Goal: Task Accomplishment & Management: Complete application form

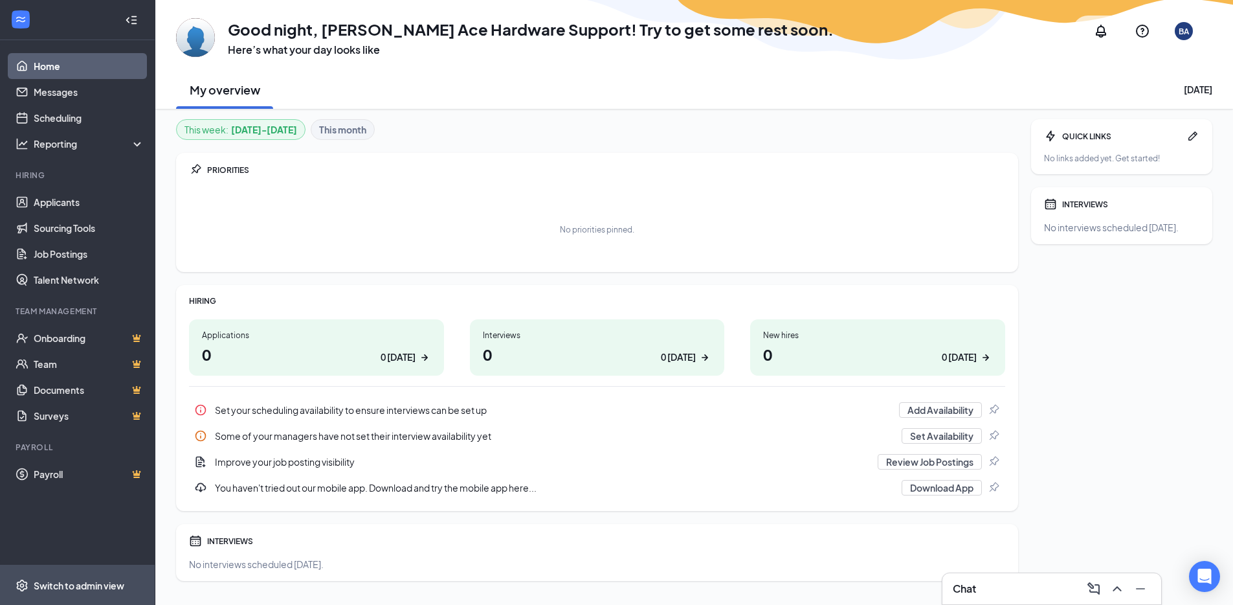
click at [105, 586] on div "Switch to admin view" at bounding box center [79, 585] width 91 height 13
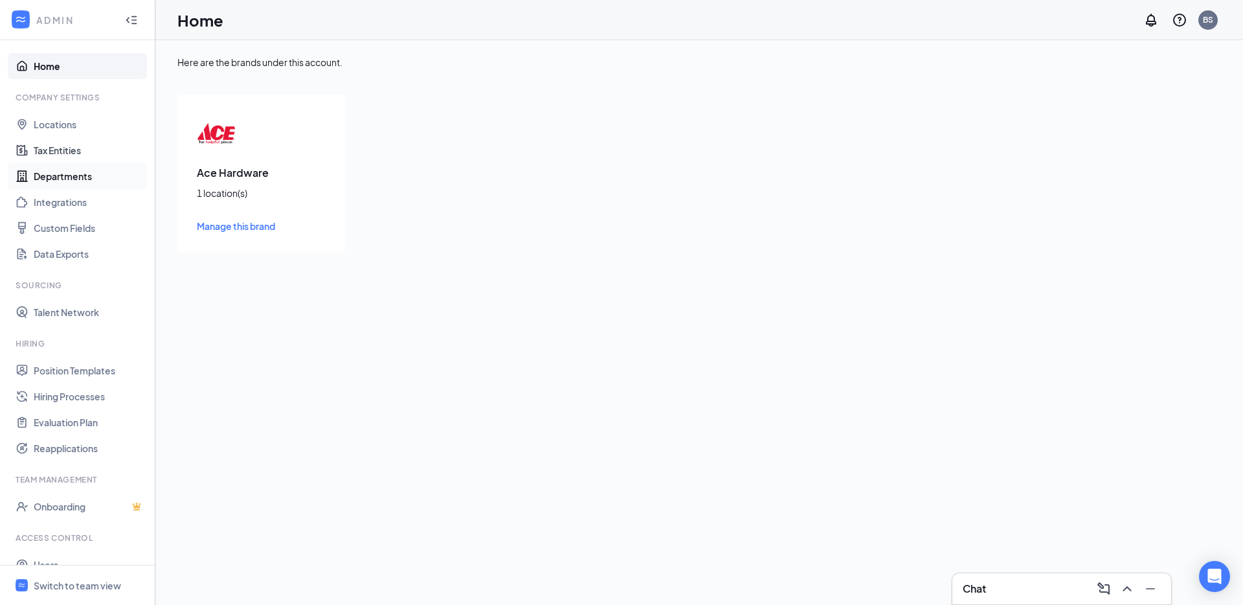
drag, startPoint x: 74, startPoint y: 146, endPoint x: 123, endPoint y: 181, distance: 59.8
click at [74, 146] on link "Tax Entities" at bounding box center [89, 150] width 111 height 26
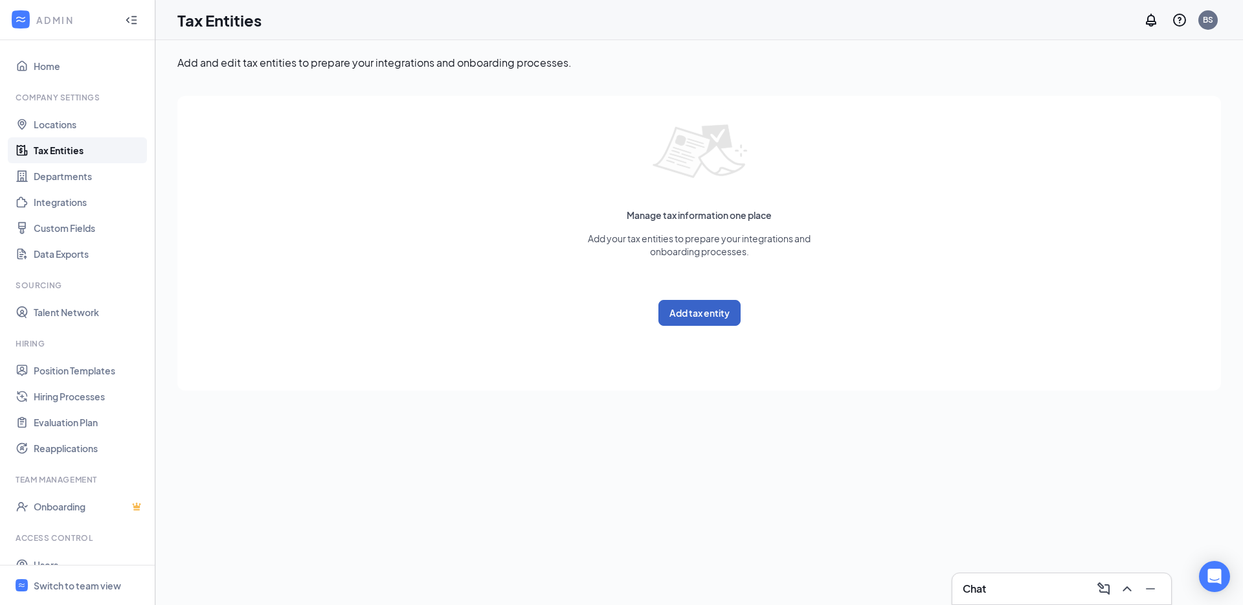
click at [722, 306] on button "Add tax entity" at bounding box center [699, 313] width 82 height 26
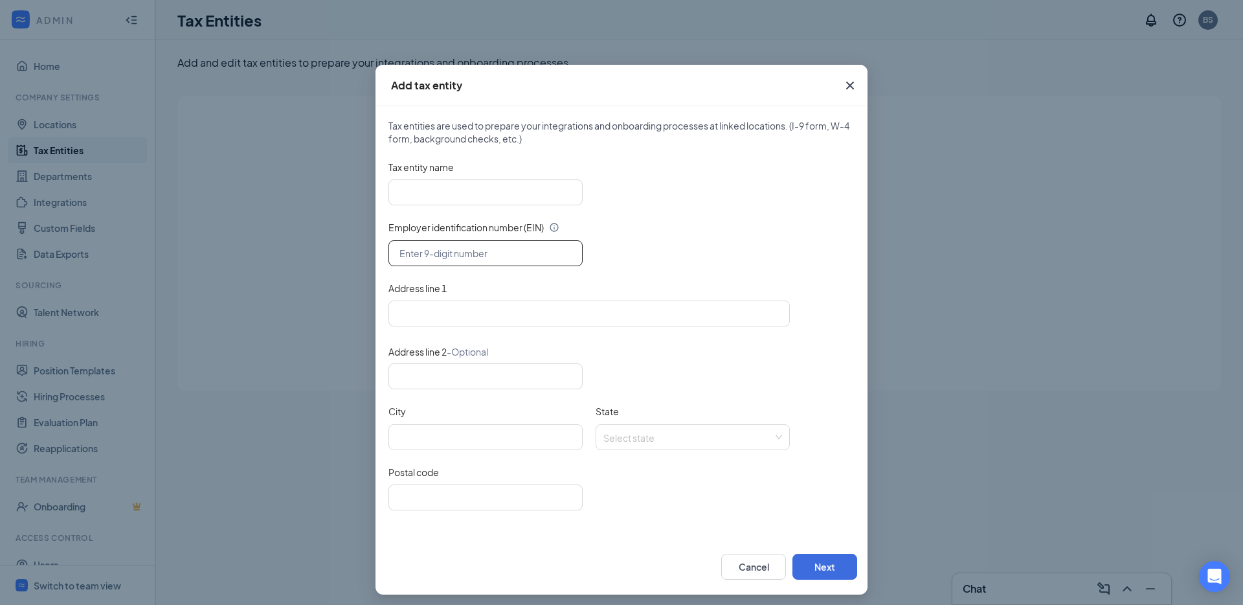
click at [484, 265] on input "text" at bounding box center [485, 253] width 194 height 26
paste input "[US_EMPLOYER_IDENTIFICATION_NUMBER]"
type input "[US_EMPLOYER_IDENTIFICATION_NUMBER]"
click at [473, 198] on input "Tax entity name" at bounding box center [485, 192] width 194 height 26
paste input "[PERSON_NAME] Ace Hardware, Inc."
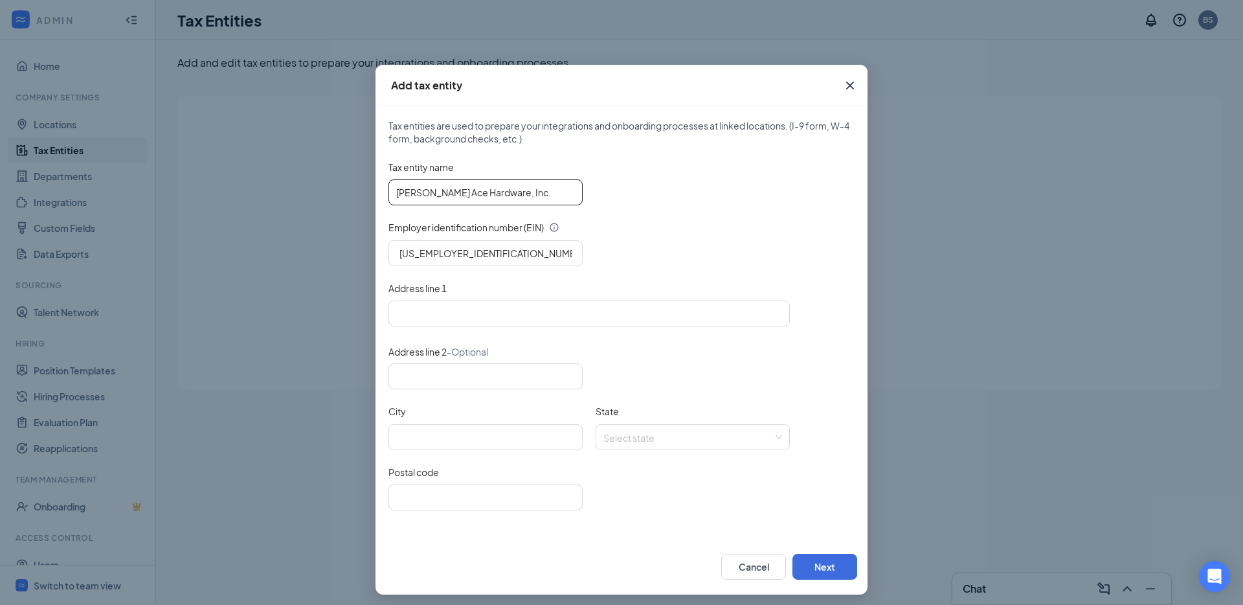
type input "[PERSON_NAME] Ace Hardware, Inc."
click at [452, 322] on input "Address line 1" at bounding box center [588, 313] width 401 height 26
paste input "[STREET_ADDRESS]"
type input "[STREET_ADDRESS]"
click at [447, 512] on div "Postal code" at bounding box center [621, 495] width 466 height 60
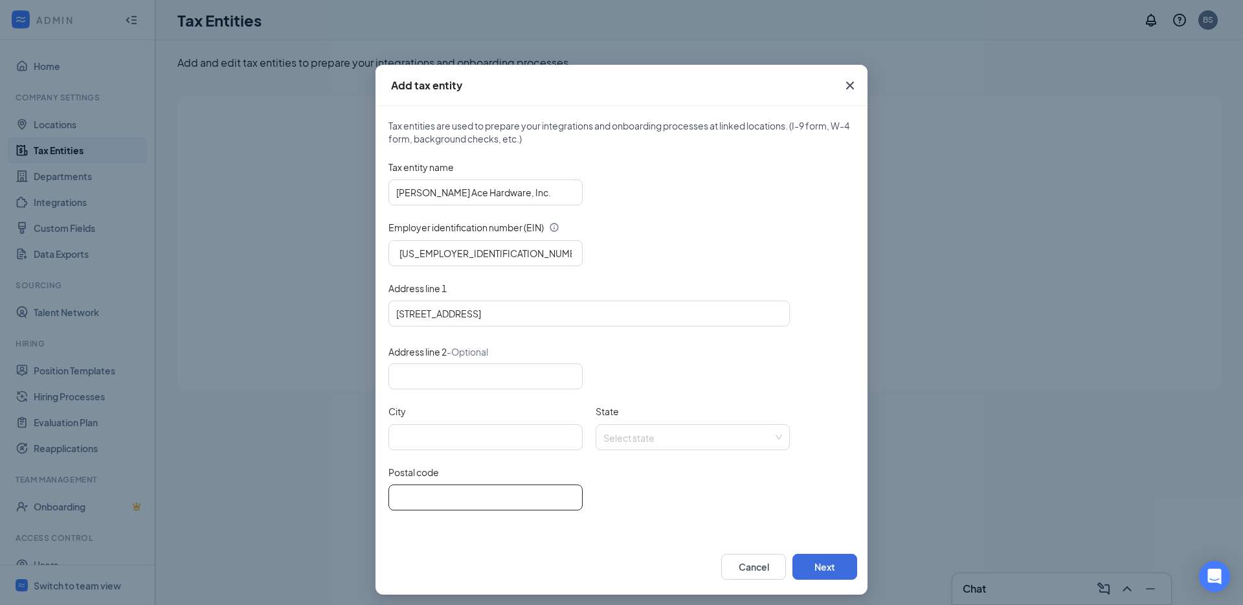
click at [449, 497] on input "Postal code" at bounding box center [485, 497] width 194 height 26
paste input "54153"
type input "54153"
type input "[STREET_ADDRESS]"
click at [462, 433] on input "City" at bounding box center [485, 437] width 194 height 26
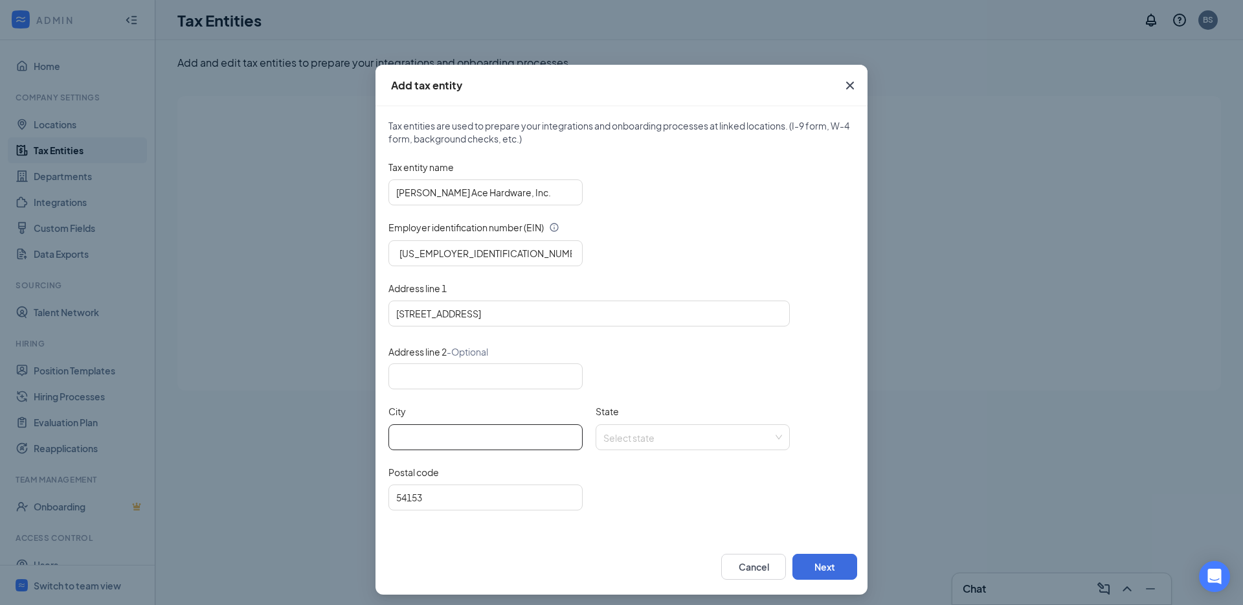
paste input "Oconto"
drag, startPoint x: 591, startPoint y: 430, endPoint x: 632, endPoint y: 433, distance: 41.6
click at [596, 430] on div "Select state" at bounding box center [693, 437] width 194 height 26
type input "Oconto"
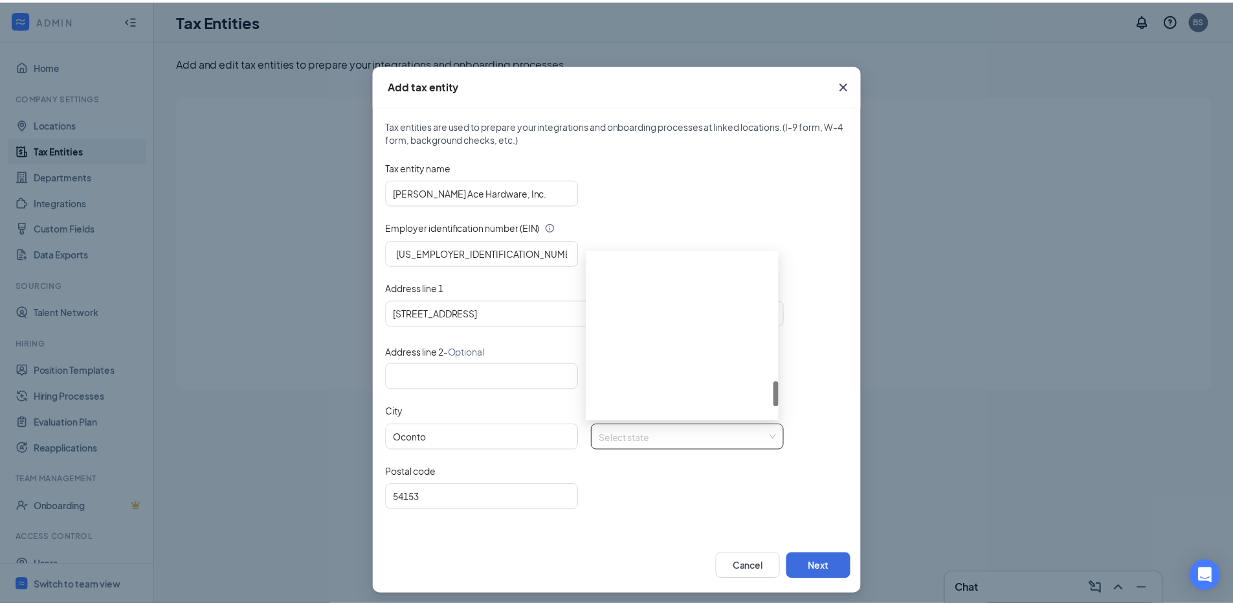
scroll to position [911, 0]
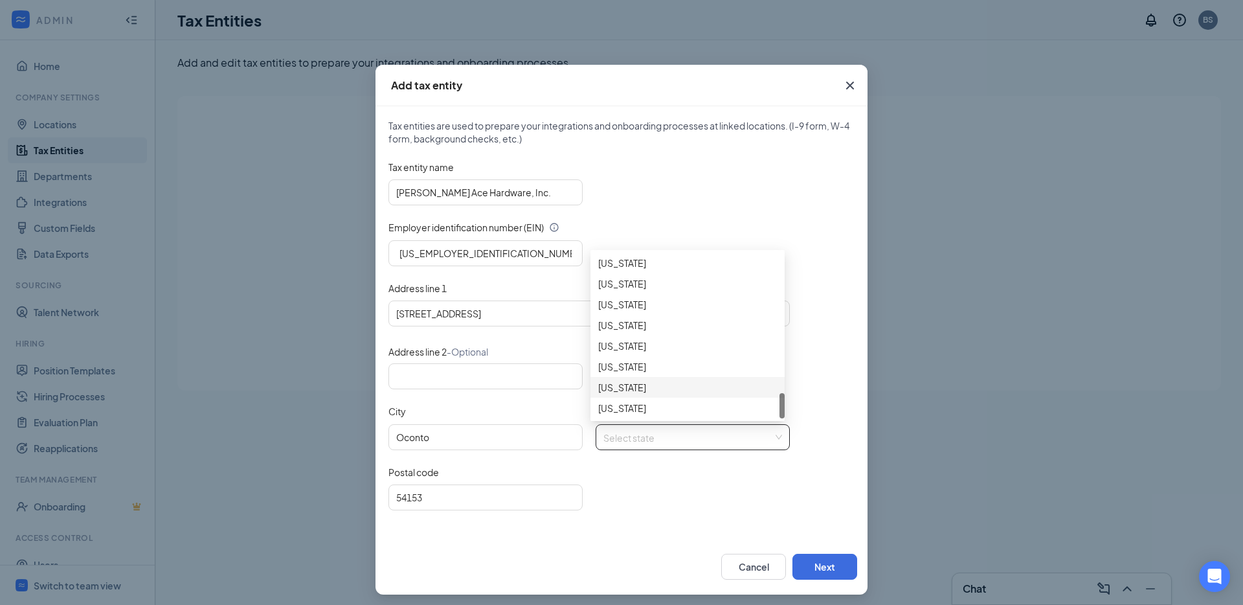
click at [646, 383] on div "[US_STATE]" at bounding box center [687, 387] width 179 height 14
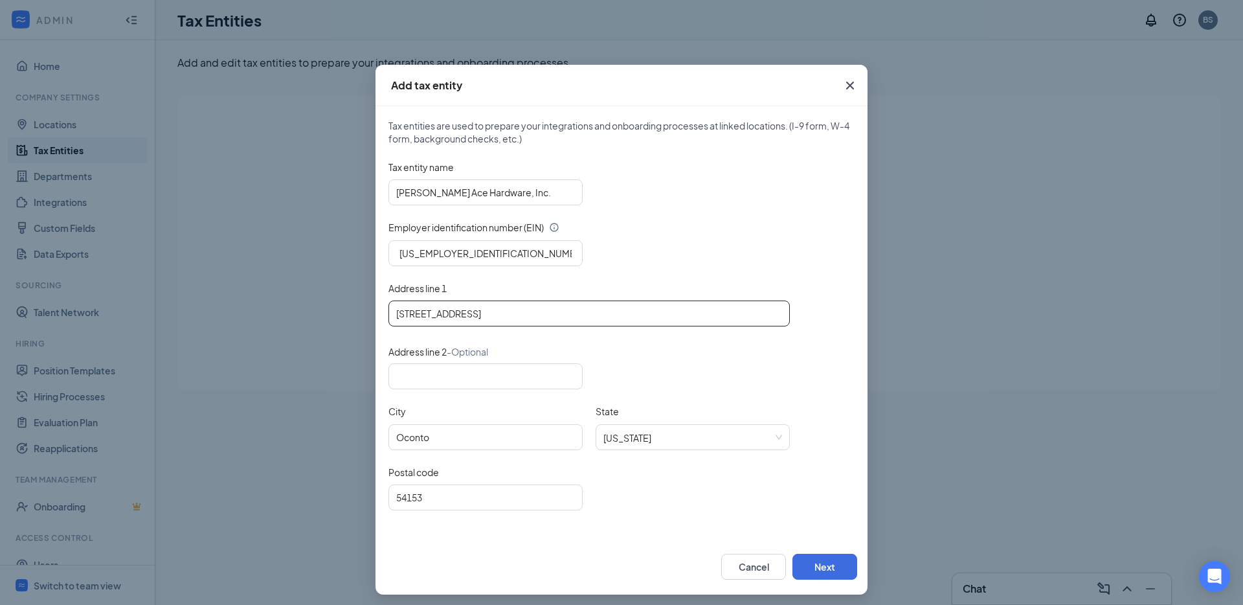
drag, startPoint x: 503, startPoint y: 318, endPoint x: 533, endPoint y: 315, distance: 30.5
click at [533, 315] on input "[STREET_ADDRESS]" at bounding box center [588, 313] width 401 height 26
type input "[STREET_ADDRESS]"
click at [829, 573] on button "Next" at bounding box center [824, 566] width 65 height 26
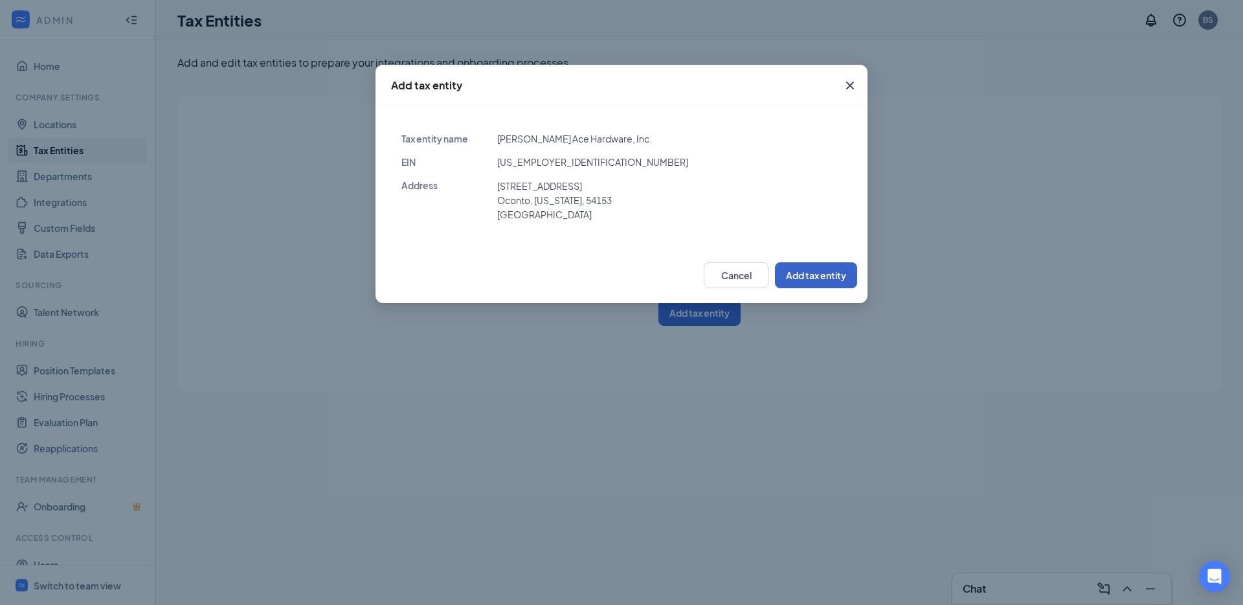
click at [831, 264] on button "Add tax entity" at bounding box center [816, 275] width 82 height 26
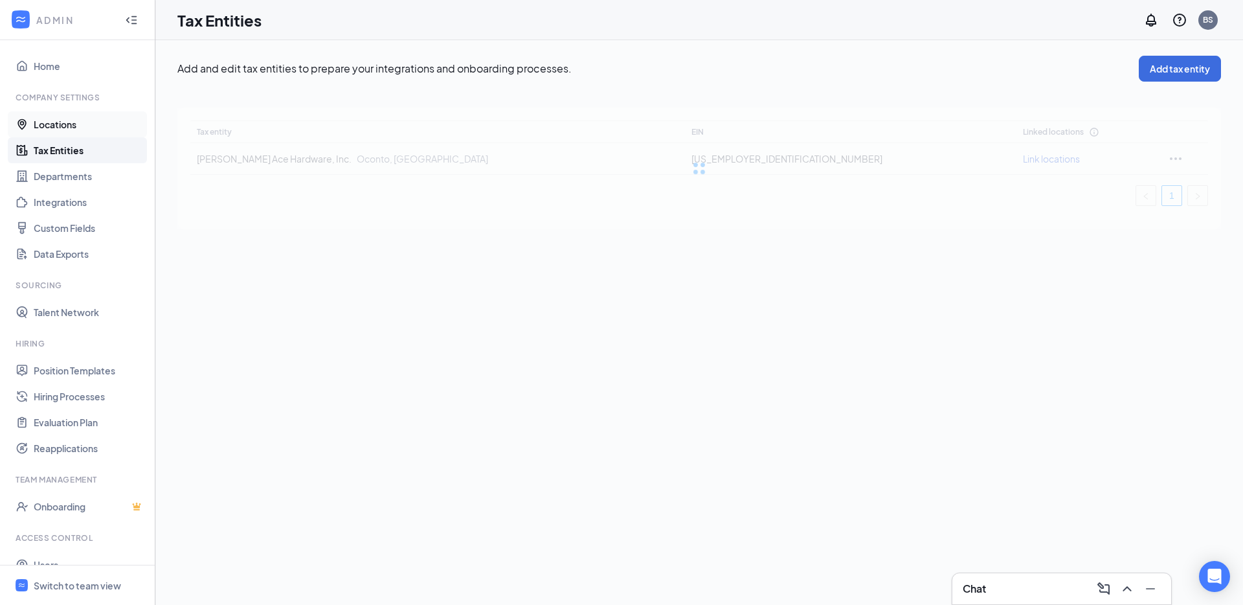
click at [74, 131] on link "Locations" at bounding box center [89, 124] width 111 height 26
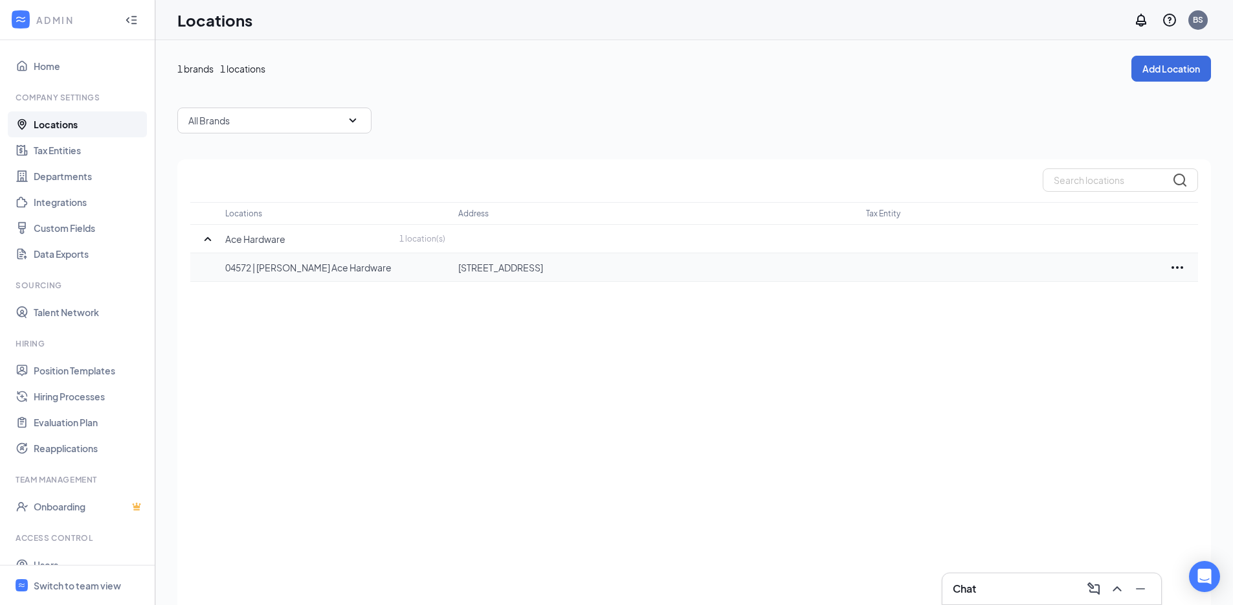
click at [533, 265] on p "[STREET_ADDRESS]" at bounding box center [655, 267] width 395 height 13
copy p "[STREET_ADDRESS]"
click at [1170, 272] on icon "Ellipses" at bounding box center [1178, 268] width 16 height 16
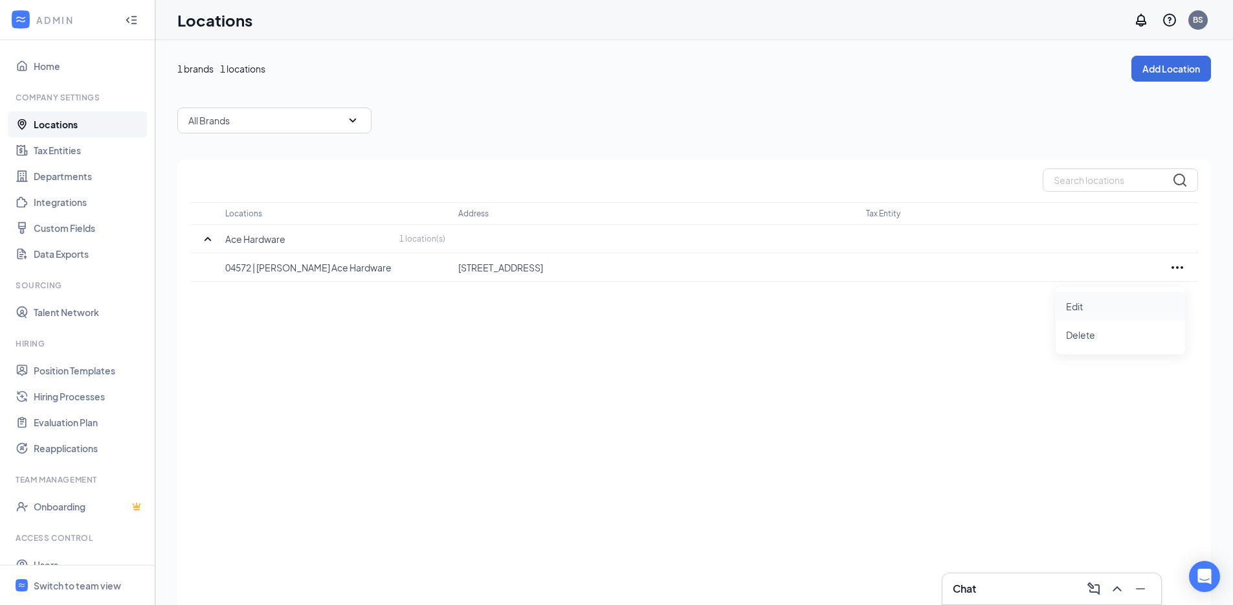
click at [1150, 309] on p "Edit" at bounding box center [1120, 306] width 109 height 13
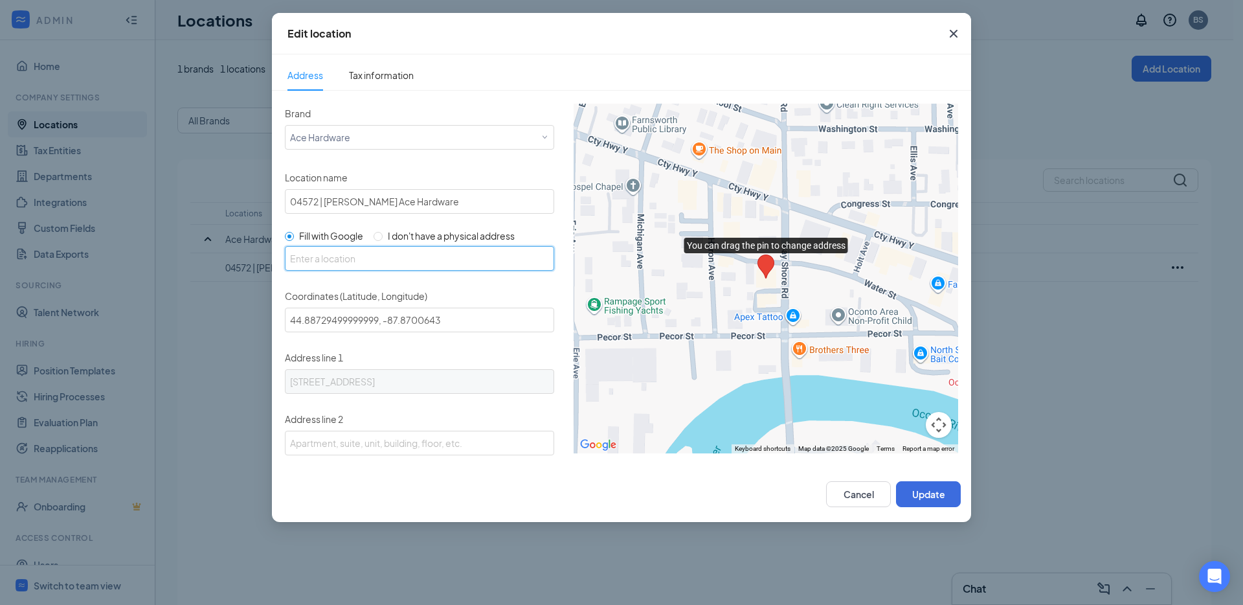
click at [439, 263] on input "text" at bounding box center [419, 258] width 269 height 25
paste input "[STREET_ADDRESS]"
type input "[STREET_ADDRESS]"
drag, startPoint x: 401, startPoint y: 57, endPoint x: 403, endPoint y: 67, distance: 9.9
click at [401, 58] on ul "Address Tax information" at bounding box center [621, 72] width 699 height 36
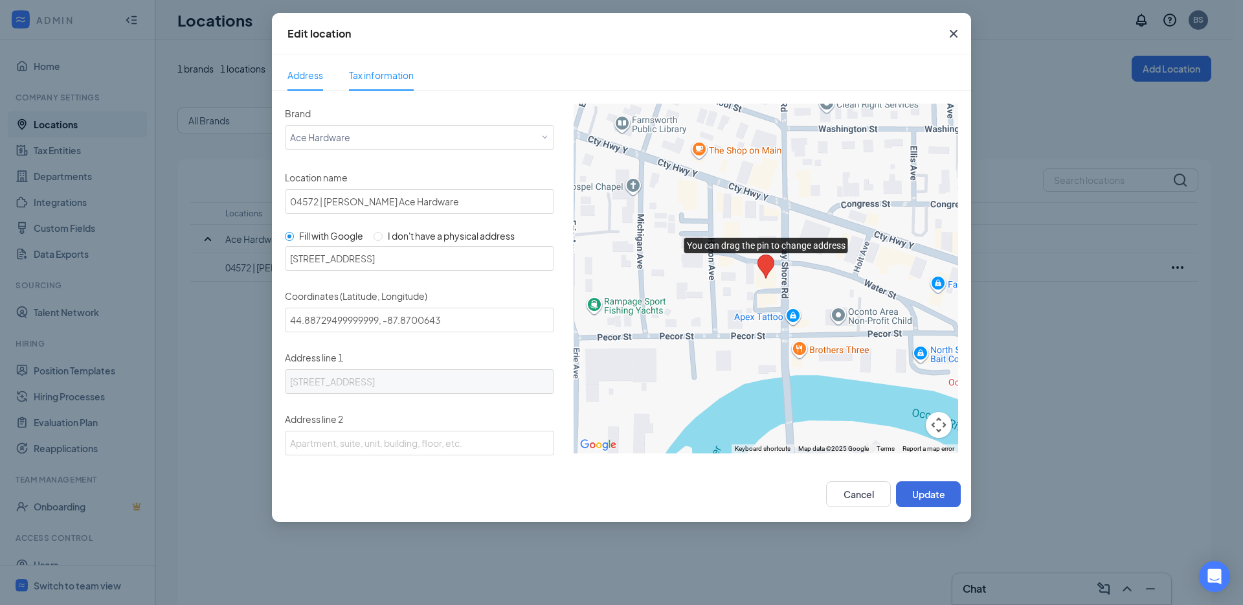
drag, startPoint x: 406, startPoint y: 69, endPoint x: 436, endPoint y: 89, distance: 35.9
click at [407, 70] on span "Tax information" at bounding box center [381, 75] width 65 height 12
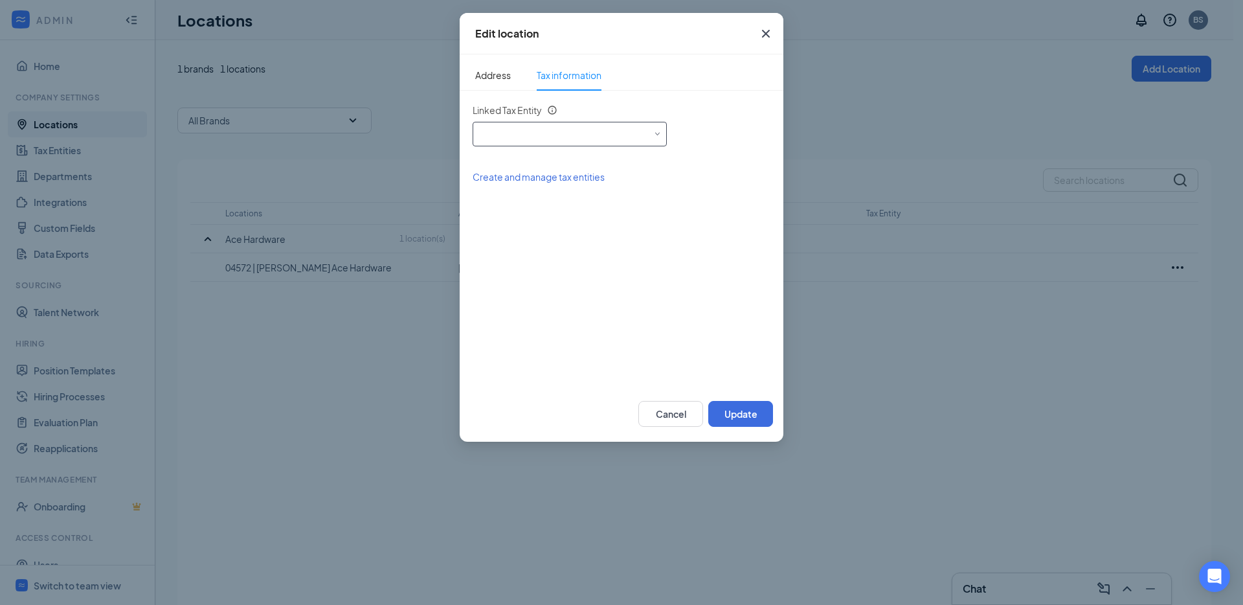
drag, startPoint x: 521, startPoint y: 133, endPoint x: 525, endPoint y: 146, distance: 14.1
click at [521, 133] on div "Select an existing tax entity" at bounding box center [570, 131] width 184 height 19
click at [526, 173] on span "[PERSON_NAME] Ace Hardware, Inc. (EIN: [US_EMPLOYER_IDENTIFICATION_NUMBER])" at bounding box center [668, 170] width 371 height 13
click at [749, 423] on button "Update" at bounding box center [740, 414] width 65 height 26
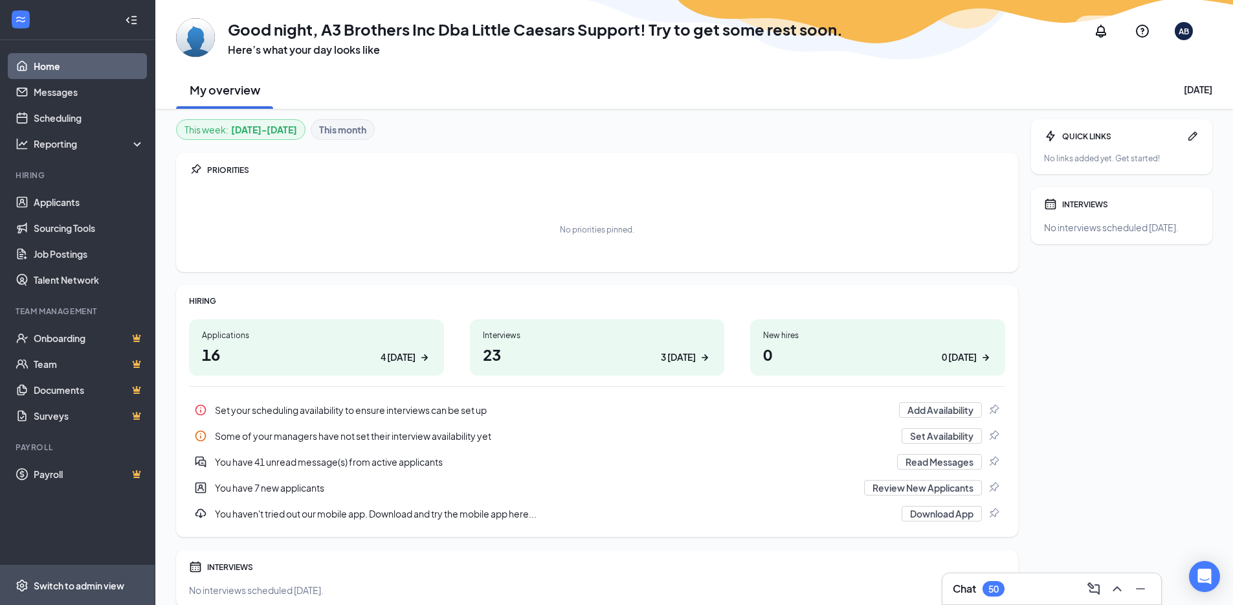
click at [85, 594] on span "Switch to admin view" at bounding box center [89, 584] width 111 height 39
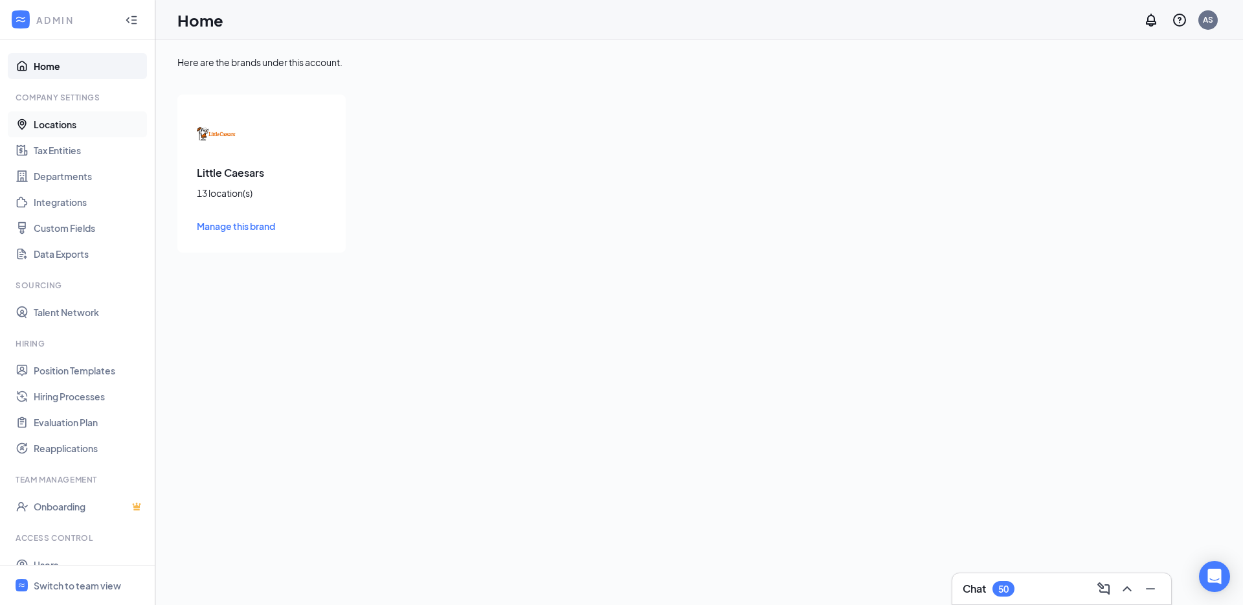
click at [108, 115] on link "Locations" at bounding box center [89, 124] width 111 height 26
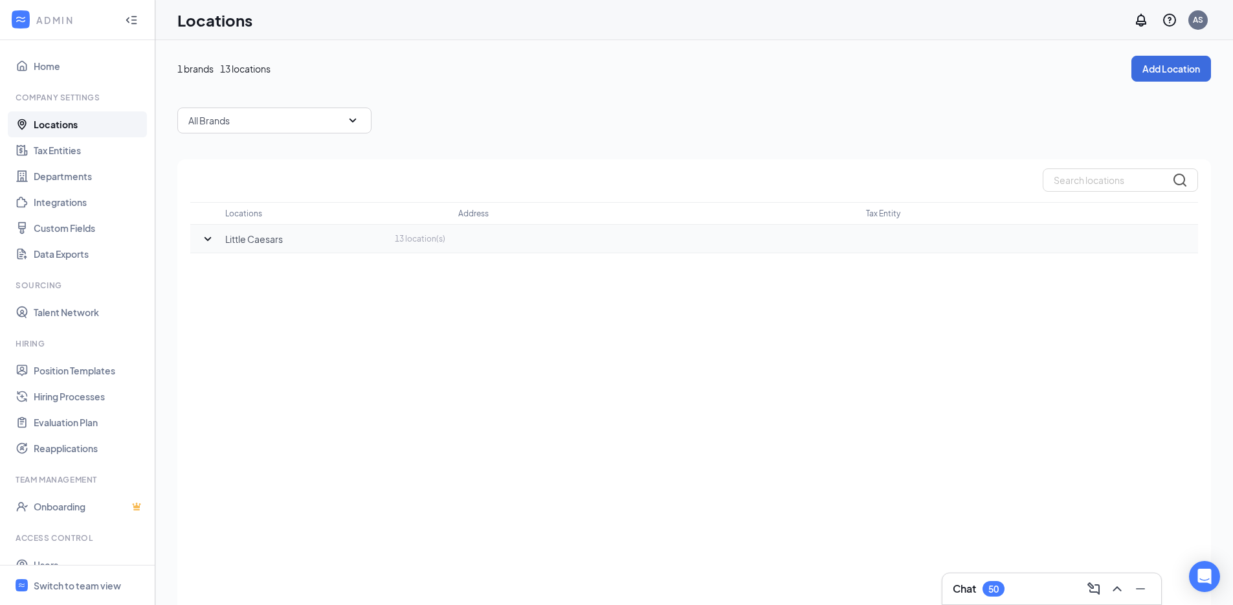
click at [212, 240] on icon "SmallChevronDown" at bounding box center [208, 239] width 16 height 16
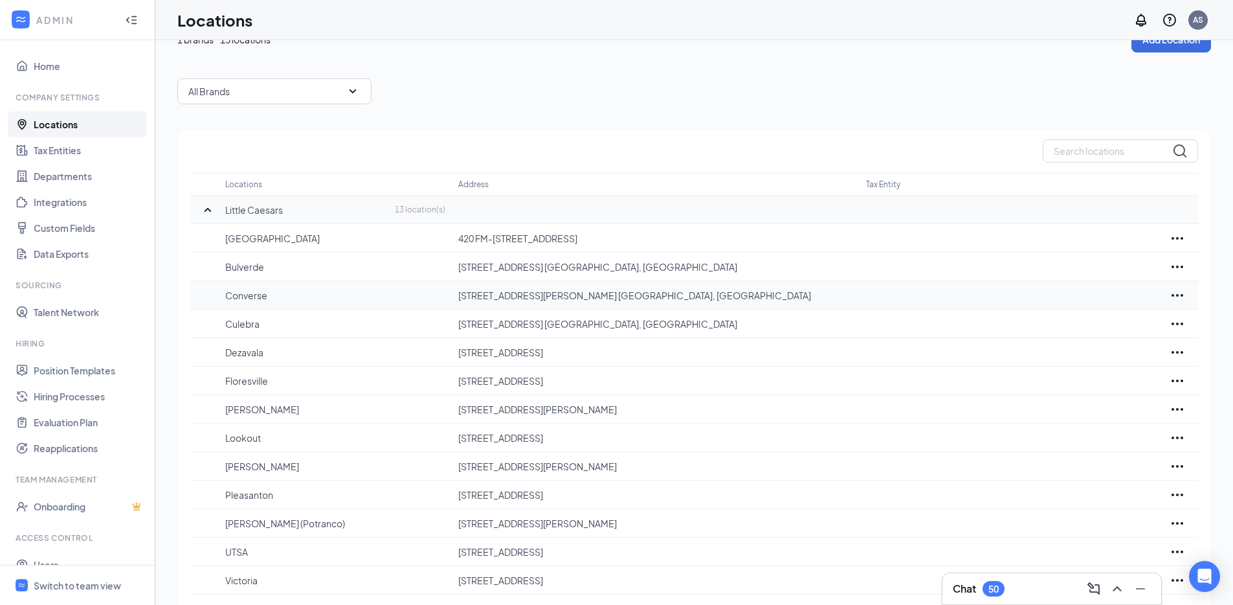
scroll to position [52, 0]
